Goal: Information Seeking & Learning: Stay updated

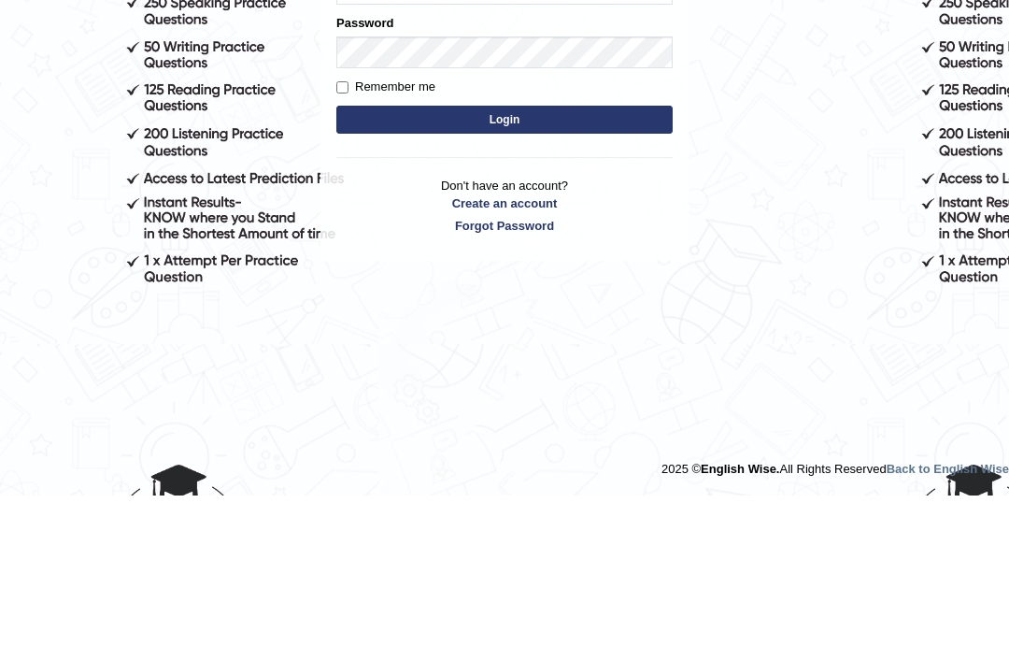
type input "cmjg02092025"
click at [603, 271] on button "Login" at bounding box center [504, 285] width 336 height 28
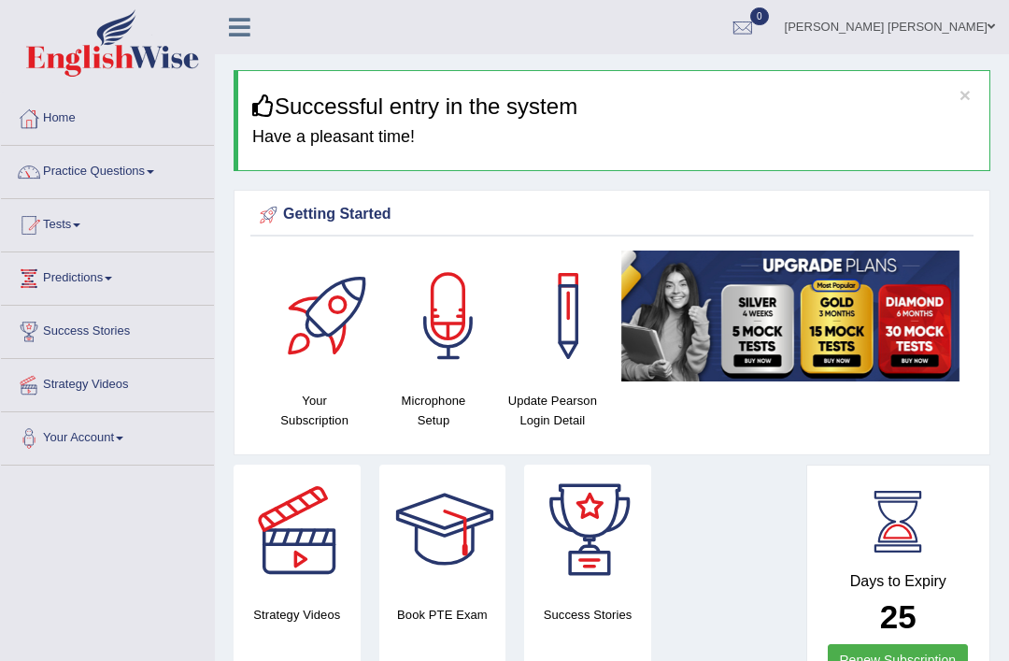
click at [74, 275] on link "Predictions" at bounding box center [107, 275] width 213 height 47
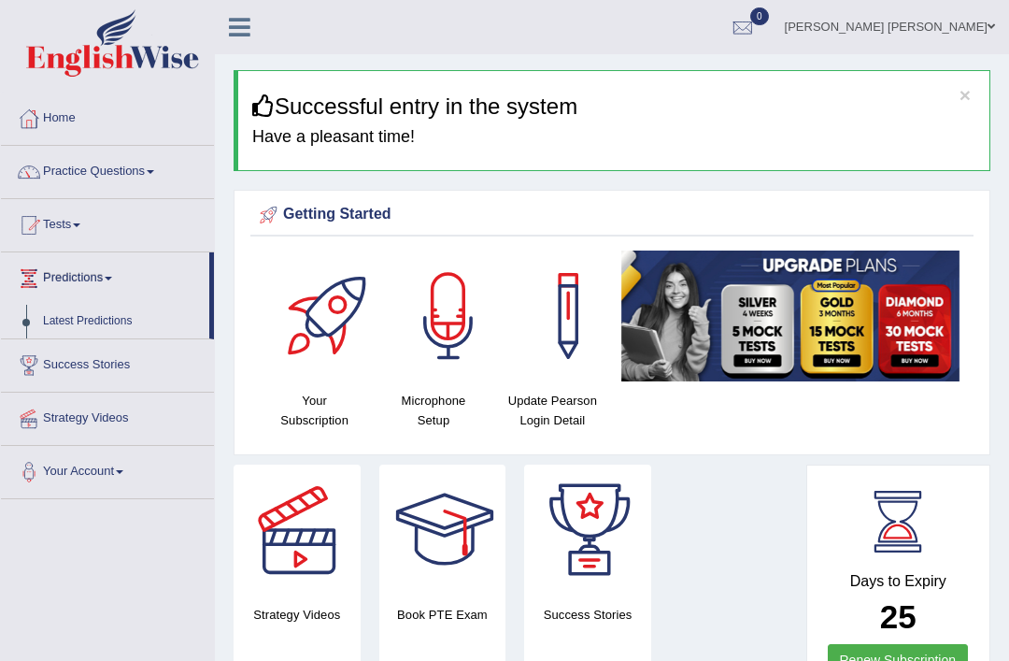
click at [84, 324] on div at bounding box center [504, 330] width 1009 height 661
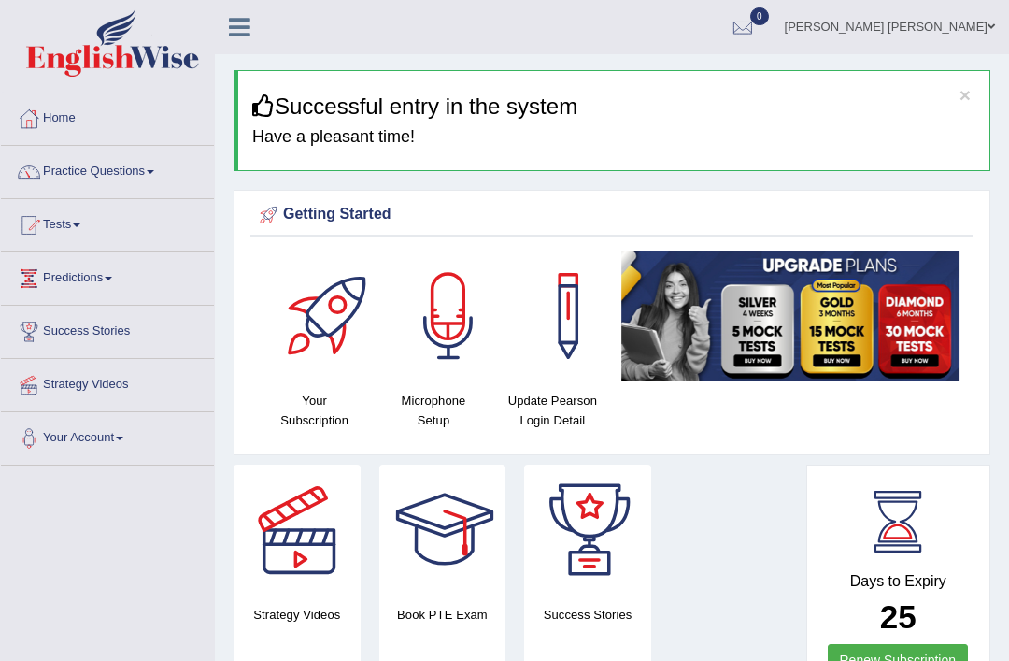
click at [252, 32] on link at bounding box center [240, 25] width 50 height 28
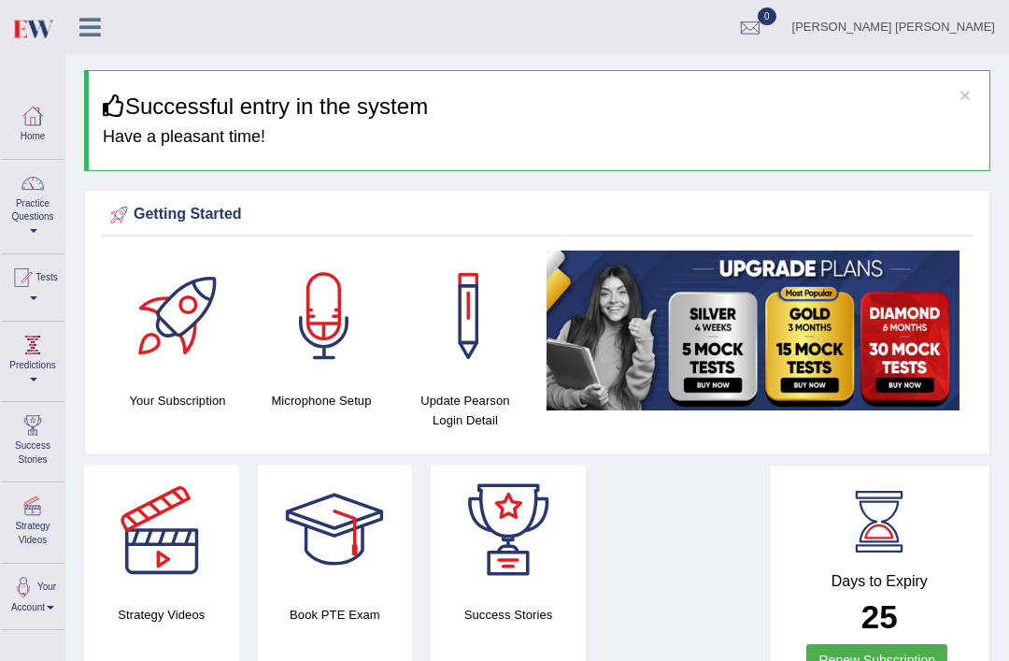
click at [45, 363] on link "Predictions" at bounding box center [33, 358] width 64 height 74
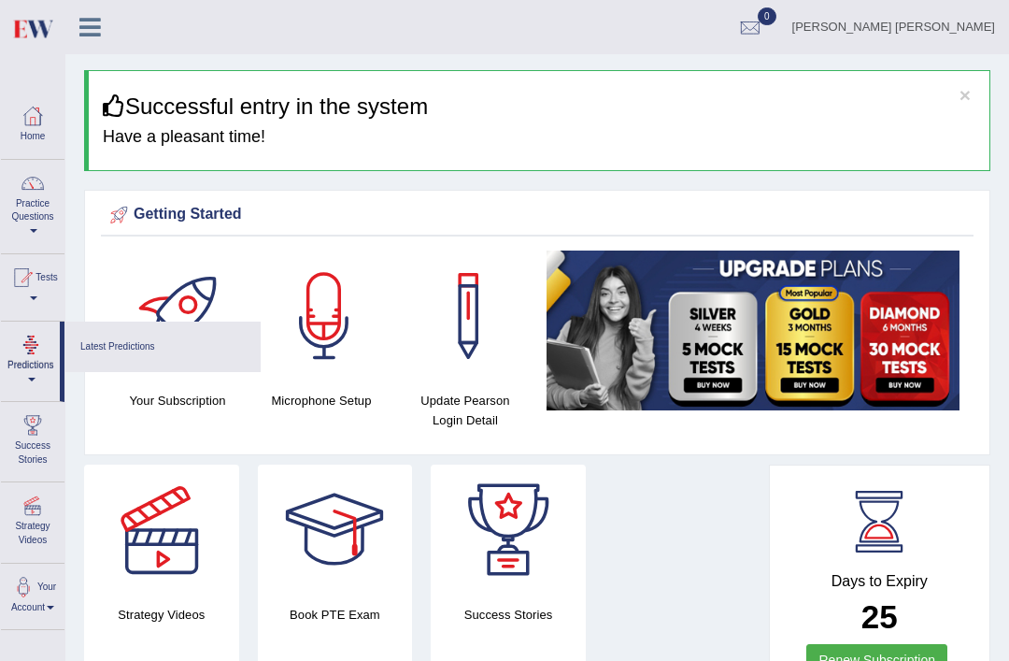
click at [119, 354] on link "Latest Predictions" at bounding box center [163, 347] width 178 height 33
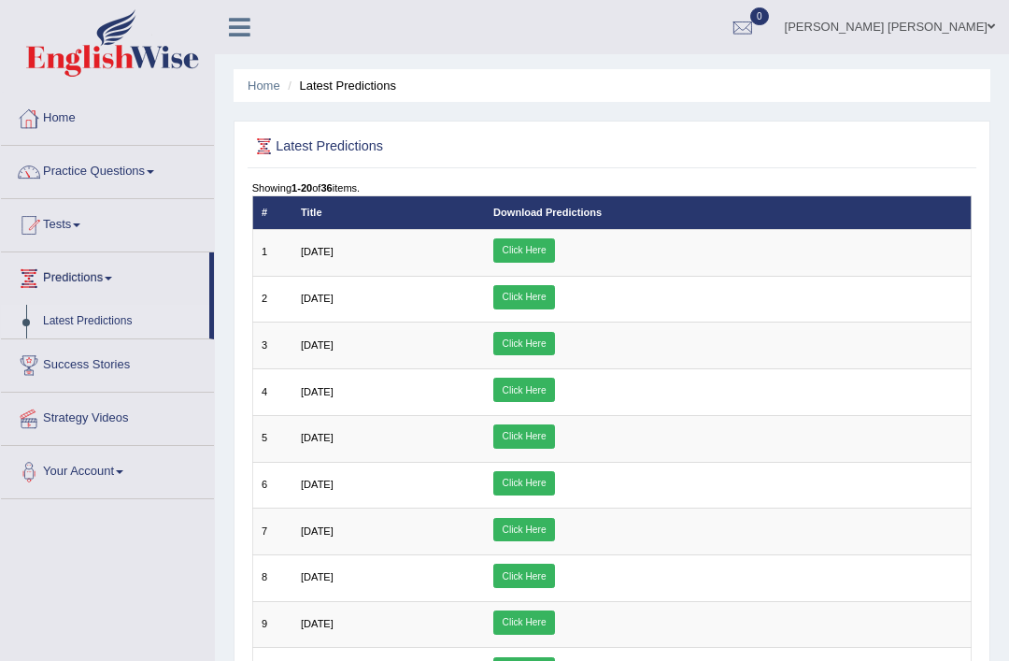
click at [61, 118] on link "Home" at bounding box center [107, 116] width 213 height 47
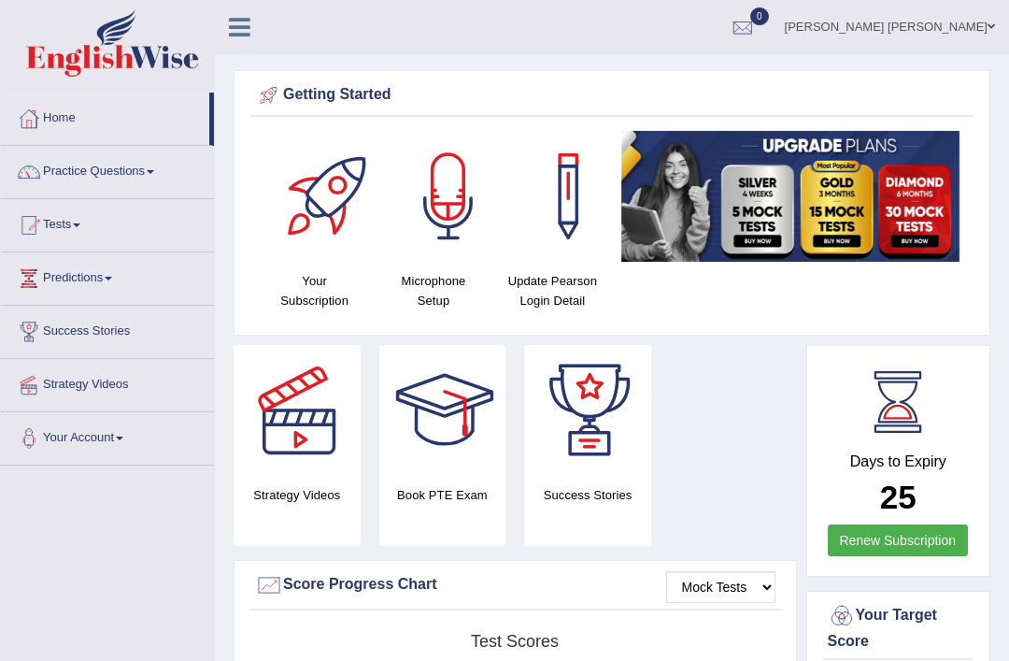
click at [983, 28] on link "Mark Jay Gumogda Corton" at bounding box center [890, 24] width 238 height 49
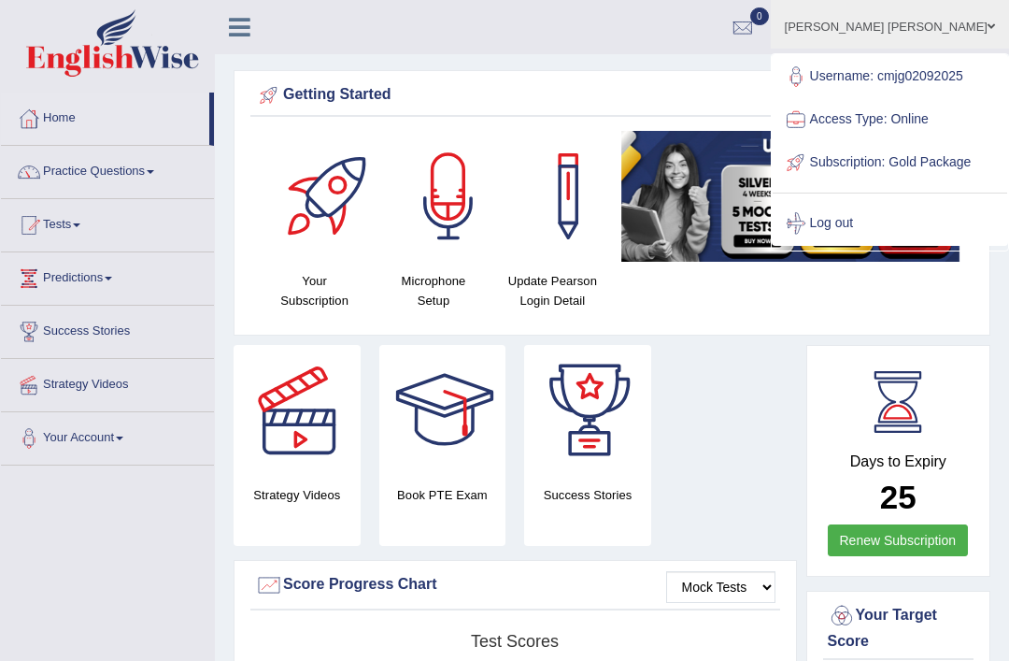
click at [877, 245] on link "Log out" at bounding box center [890, 223] width 235 height 43
